Goal: Task Accomplishment & Management: Manage account settings

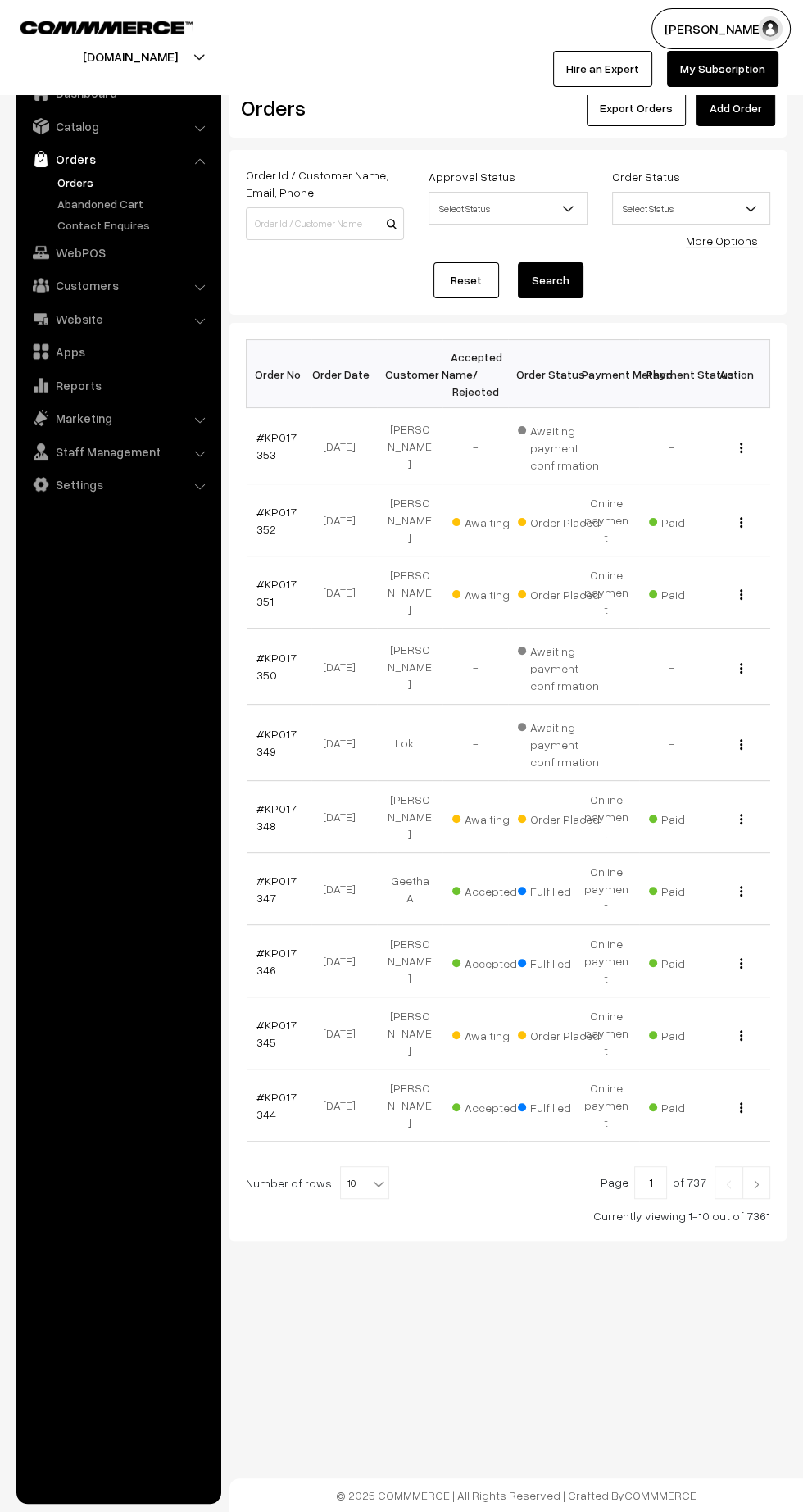
click at [276, 589] on link "#KP017351" at bounding box center [277, 592] width 41 height 31
click at [264, 526] on link "#KP017352" at bounding box center [277, 520] width 41 height 31
click at [265, 830] on link "#KP017348" at bounding box center [277, 816] width 41 height 31
click at [259, 607] on link "#KP017351" at bounding box center [277, 592] width 41 height 31
click at [263, 526] on link "#KP017352" at bounding box center [277, 520] width 41 height 31
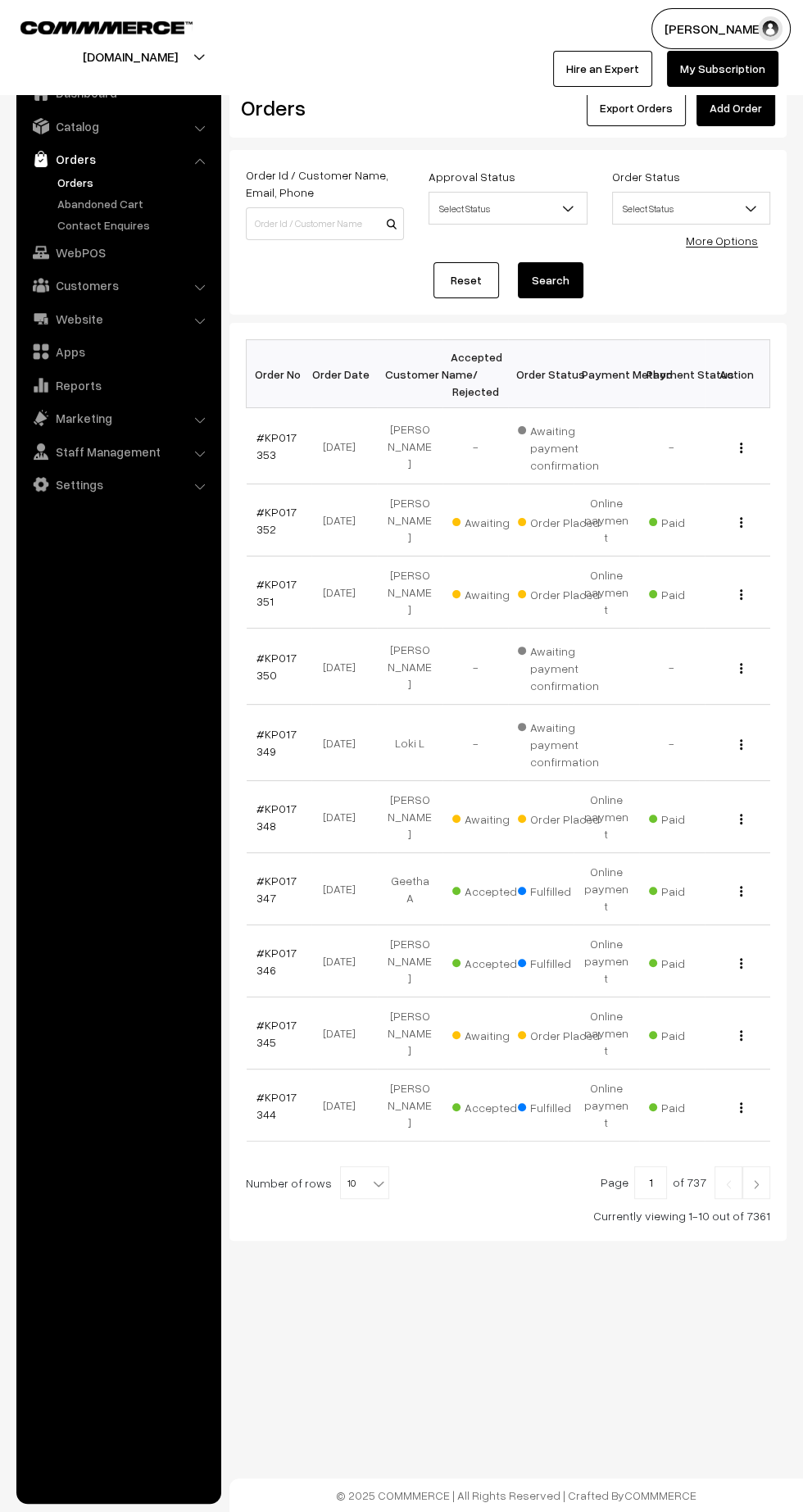
click at [262, 530] on link "#KP017352" at bounding box center [277, 520] width 41 height 31
